Goal: Task Accomplishment & Management: Manage account settings

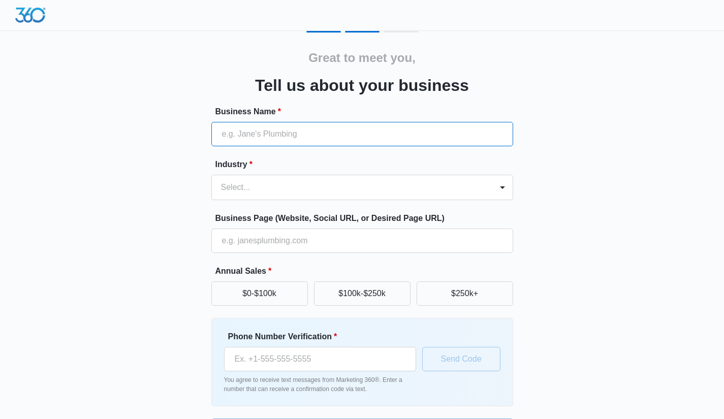
click at [307, 131] on input "Business Name *" at bounding box center [362, 134] width 302 height 24
type input "[GEOGRAPHIC_DATA][DEMOGRAPHIC_DATA]"
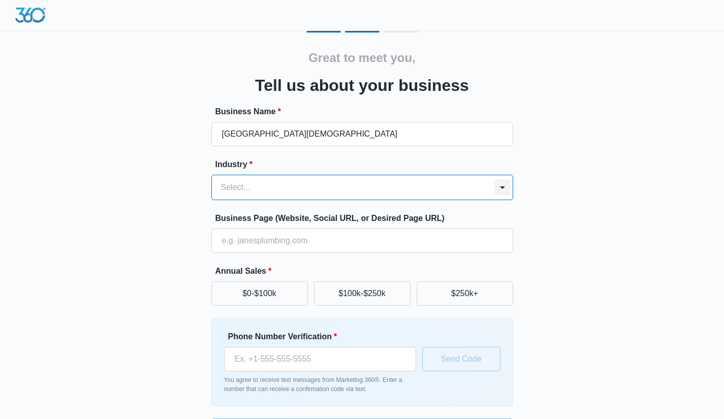
click at [505, 183] on div at bounding box center [502, 187] width 16 height 16
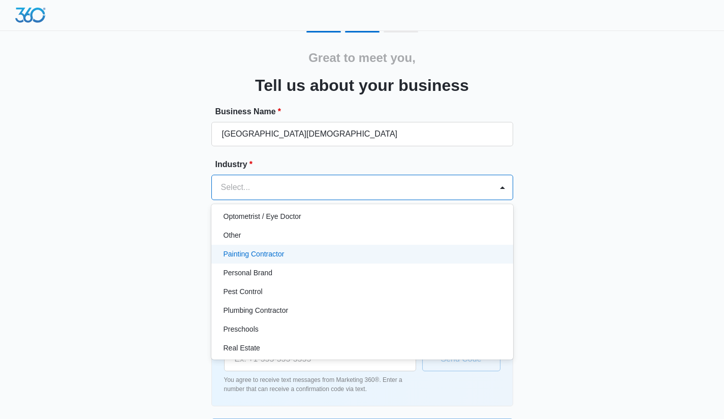
scroll to position [579, 0]
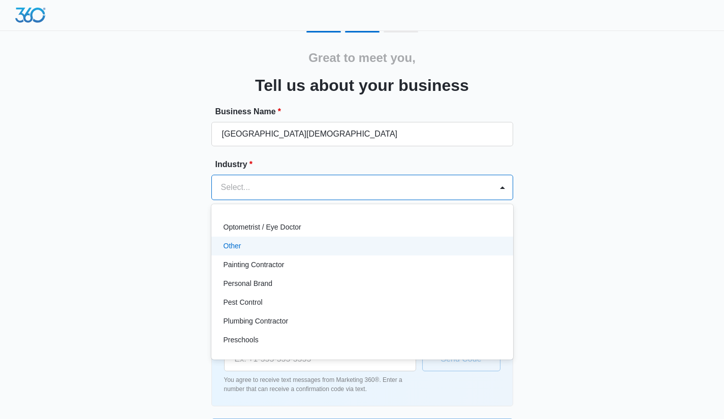
click at [468, 254] on div "Other" at bounding box center [362, 246] width 302 height 19
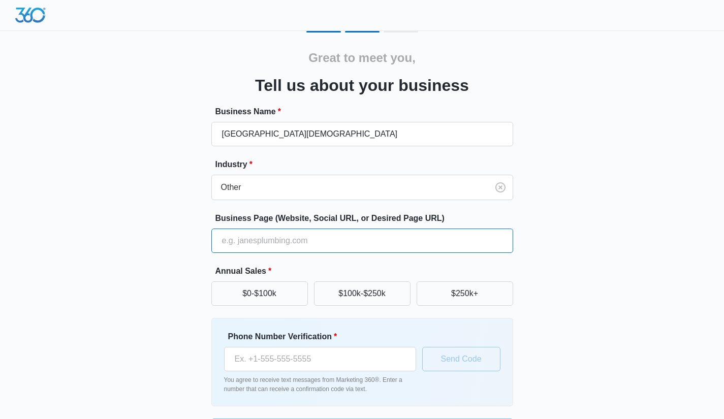
click at [357, 245] on input "Business Page (Website, Social URL, or Desired Page URL)" at bounding box center [362, 241] width 302 height 24
type input "w"
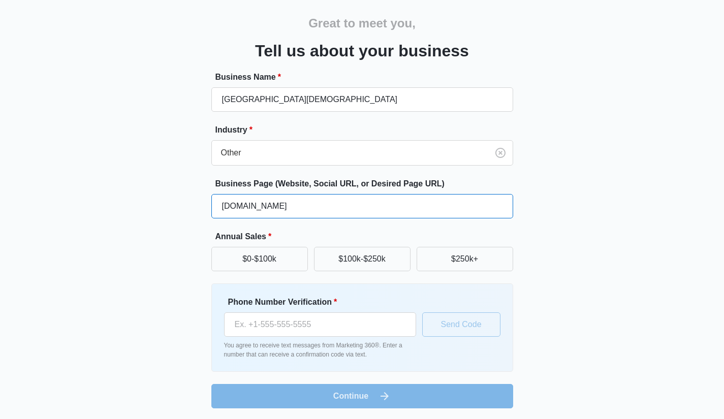
scroll to position [36, 0]
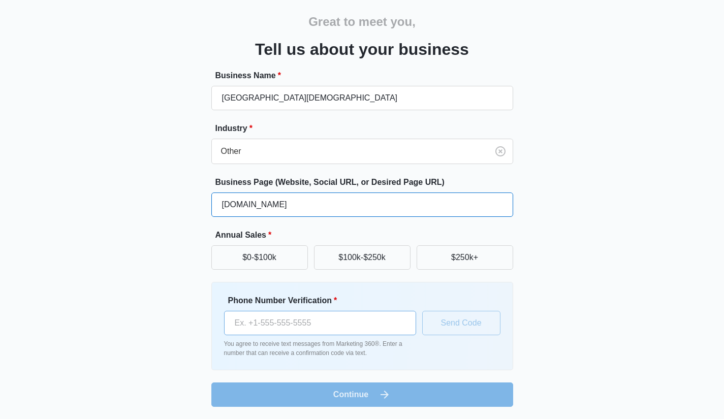
type input "rollinghills.org"
click at [320, 330] on input "Phone Number Verification *" at bounding box center [320, 323] width 192 height 24
click at [311, 330] on input "Phone Number Verification *" at bounding box center [320, 323] width 192 height 24
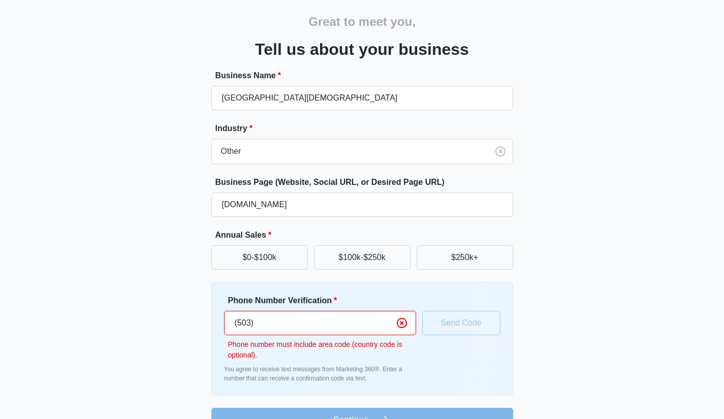
drag, startPoint x: 281, startPoint y: 322, endPoint x: 226, endPoint y: 313, distance: 55.7
click at [227, 314] on input "(503)" at bounding box center [320, 323] width 192 height 24
paste input "208-5360"
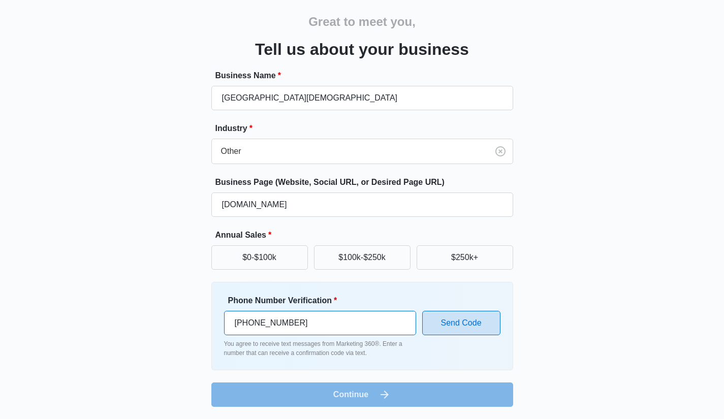
type input "(503) 208-5360"
click at [474, 330] on button "Send Code" at bounding box center [461, 323] width 78 height 24
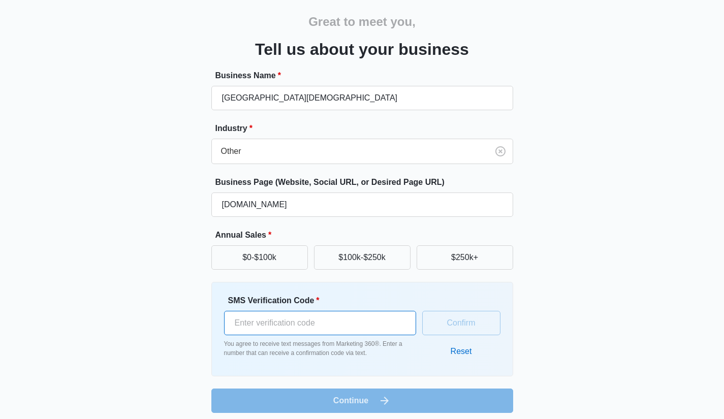
click at [284, 325] on input "SMS Verification Code *" at bounding box center [320, 323] width 192 height 24
paste input "873527"
type input "873527"
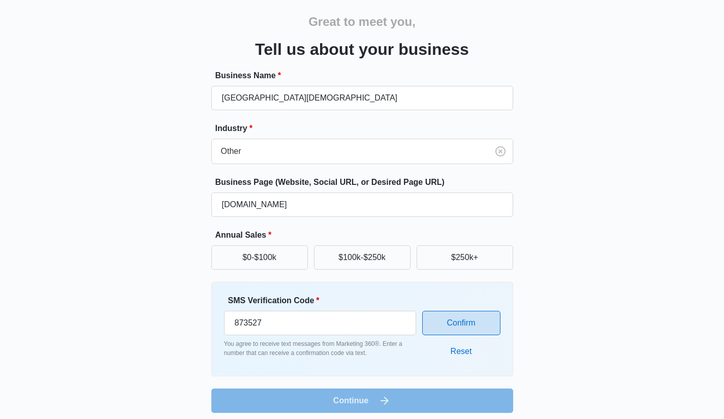
click at [451, 329] on button "Confirm" at bounding box center [461, 323] width 78 height 24
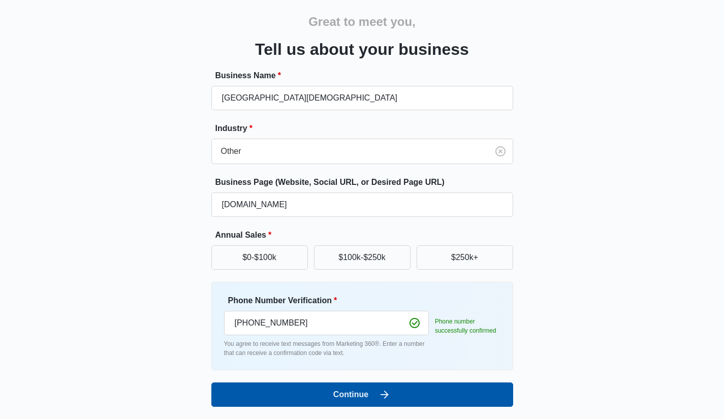
click at [381, 397] on icon "submit" at bounding box center [385, 395] width 12 height 12
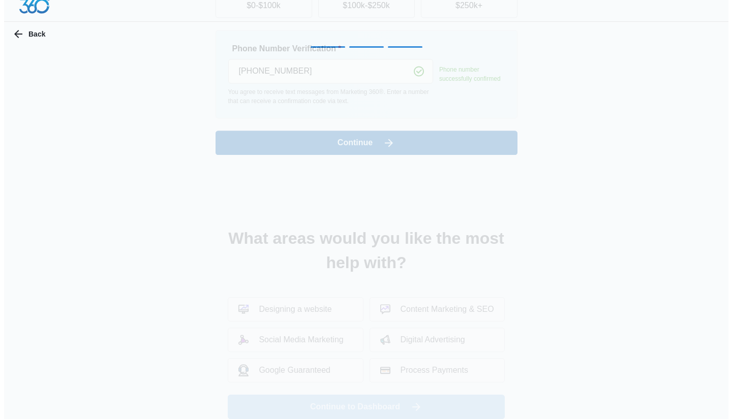
scroll to position [0, 0]
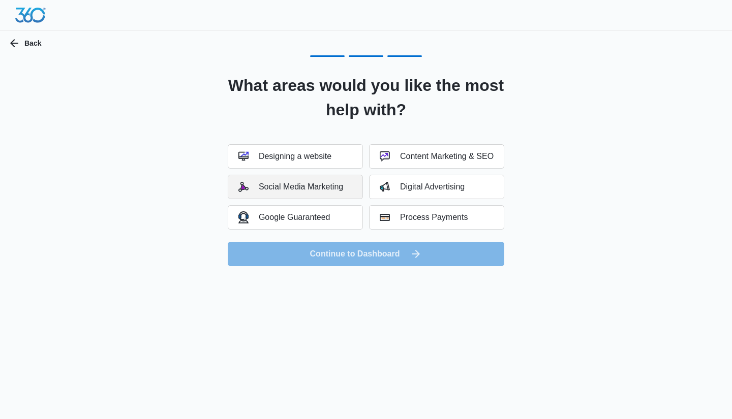
click at [336, 187] on div "Social Media Marketing" at bounding box center [290, 187] width 105 height 10
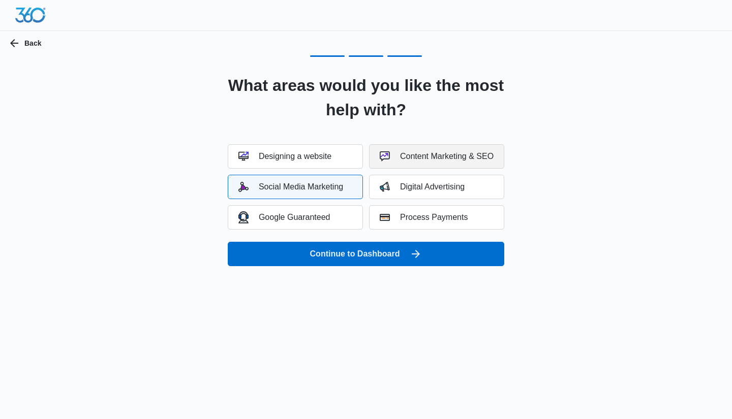
click at [454, 157] on div "Content Marketing & SEO" at bounding box center [437, 156] width 114 height 10
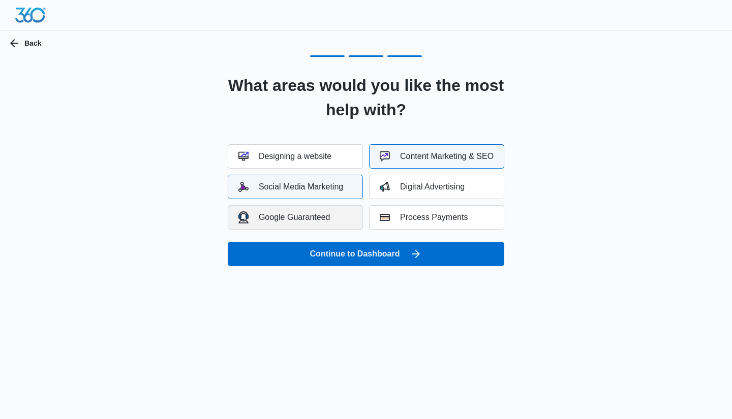
click at [300, 224] on button "Google Guaranteed" at bounding box center [295, 217] width 135 height 24
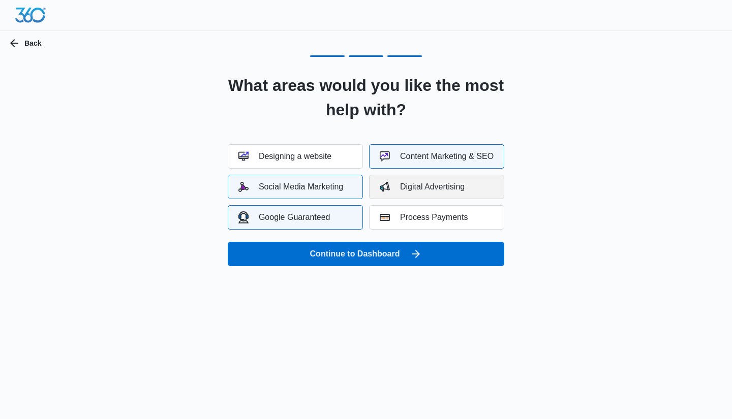
click at [463, 186] on div "Digital Advertising" at bounding box center [422, 187] width 85 height 10
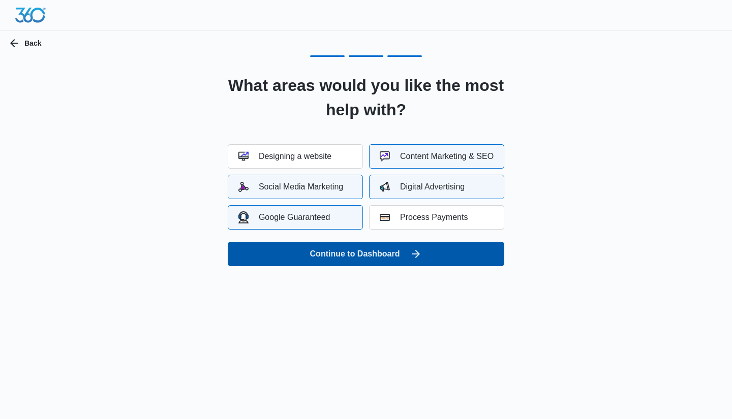
click at [411, 254] on icon "submit" at bounding box center [416, 254] width 12 height 12
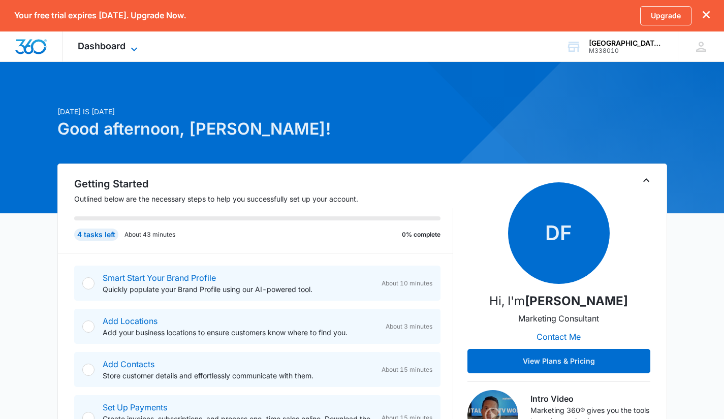
click at [131, 46] on icon at bounding box center [134, 49] width 12 height 12
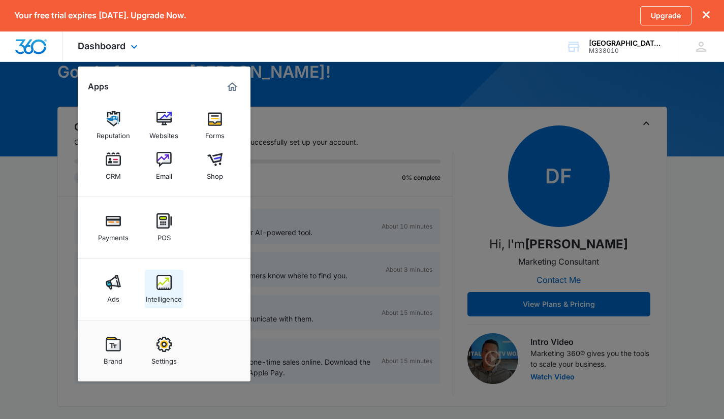
scroll to position [57, 0]
click at [166, 347] on img at bounding box center [164, 344] width 15 height 15
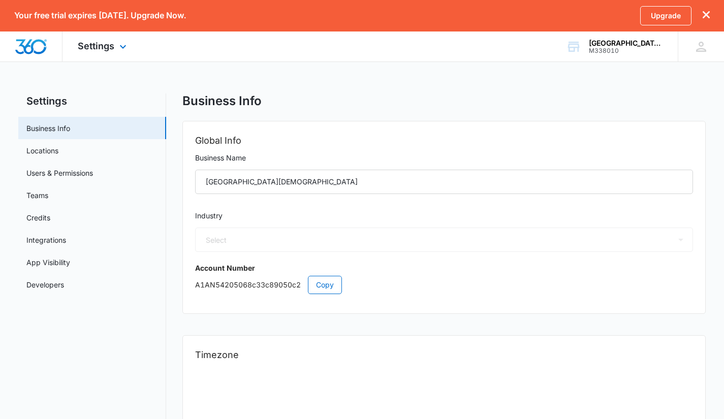
select select "52"
select select "US"
select select "America/Los_Angeles"
click at [52, 241] on link "Integrations" at bounding box center [46, 240] width 40 height 11
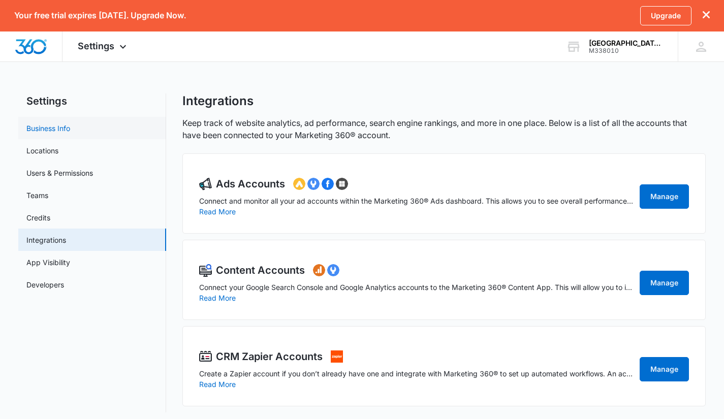
click at [49, 128] on link "Business Info" at bounding box center [48, 128] width 44 height 11
select select "52"
select select "US"
select select "America/Los_Angeles"
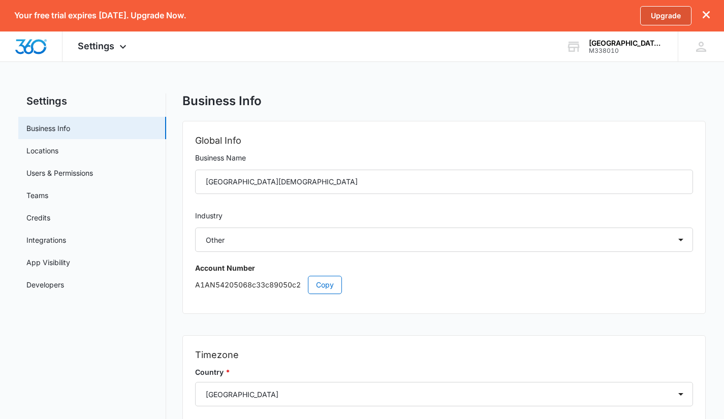
click at [664, 14] on link "Upgrade" at bounding box center [665, 15] width 51 height 19
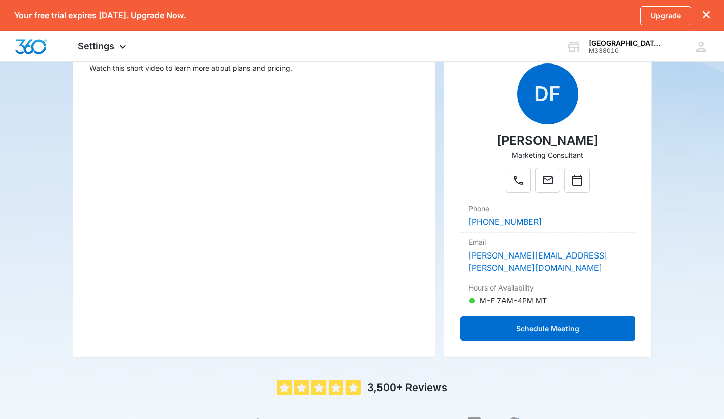
scroll to position [236, 0]
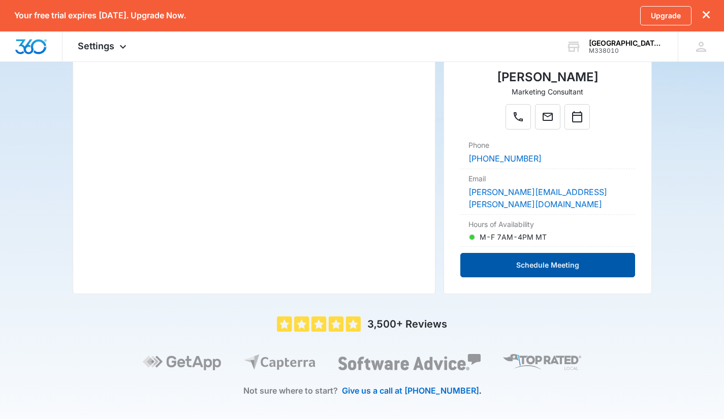
click at [540, 253] on button "Schedule Meeting" at bounding box center [547, 265] width 174 height 24
